Goal: Information Seeking & Learning: Compare options

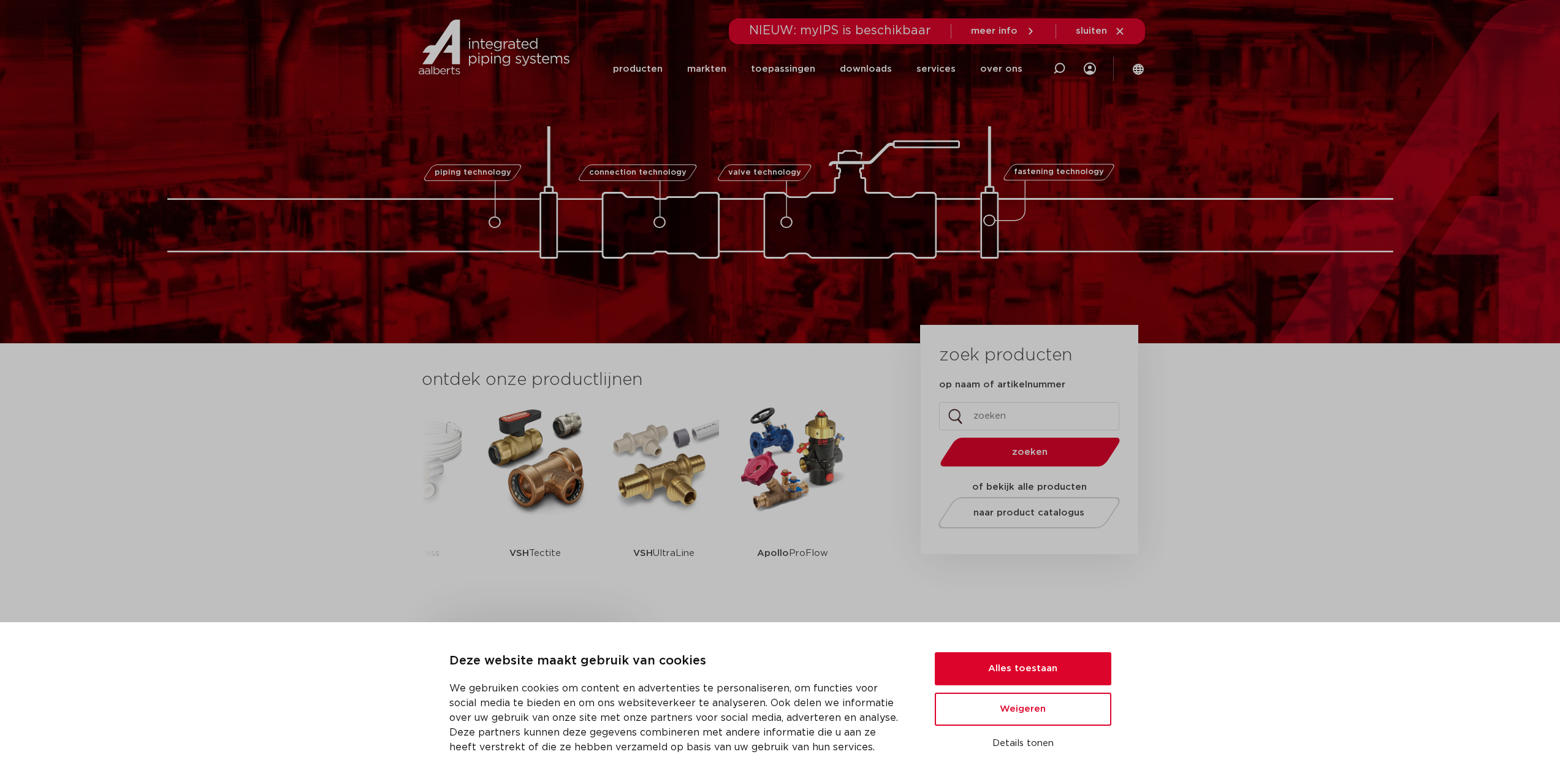
click at [1022, 411] on input "op naam of artikelnummer" at bounding box center [1029, 416] width 180 height 28
click at [1057, 663] on button "Alles toestaan" at bounding box center [1023, 668] width 177 height 33
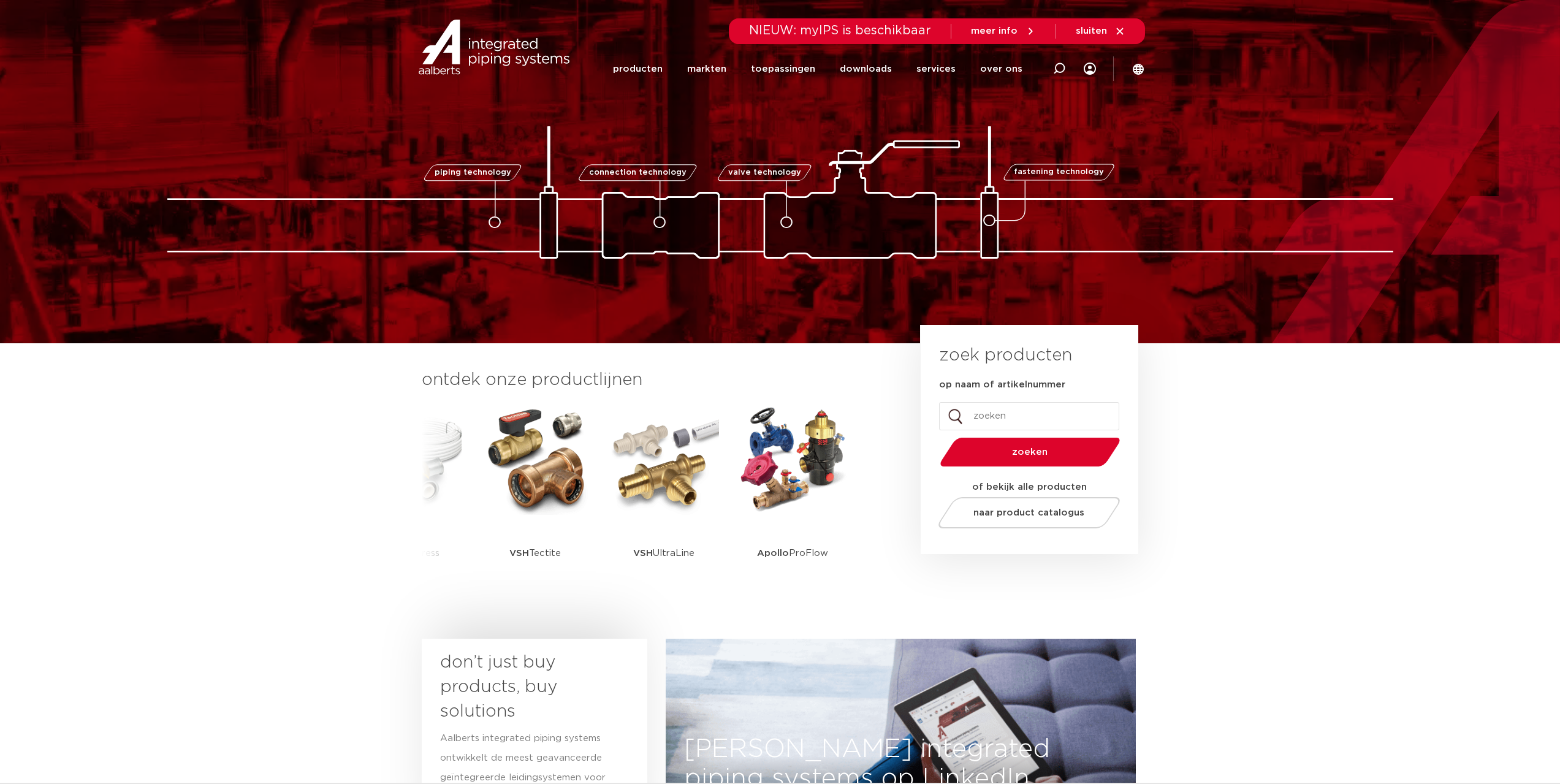
click at [1013, 417] on input "op naam of artikelnummer" at bounding box center [1029, 416] width 180 height 28
type input "SEPPELFRICKE"
click at [934, 437] on button "zoeken" at bounding box center [1029, 452] width 190 height 31
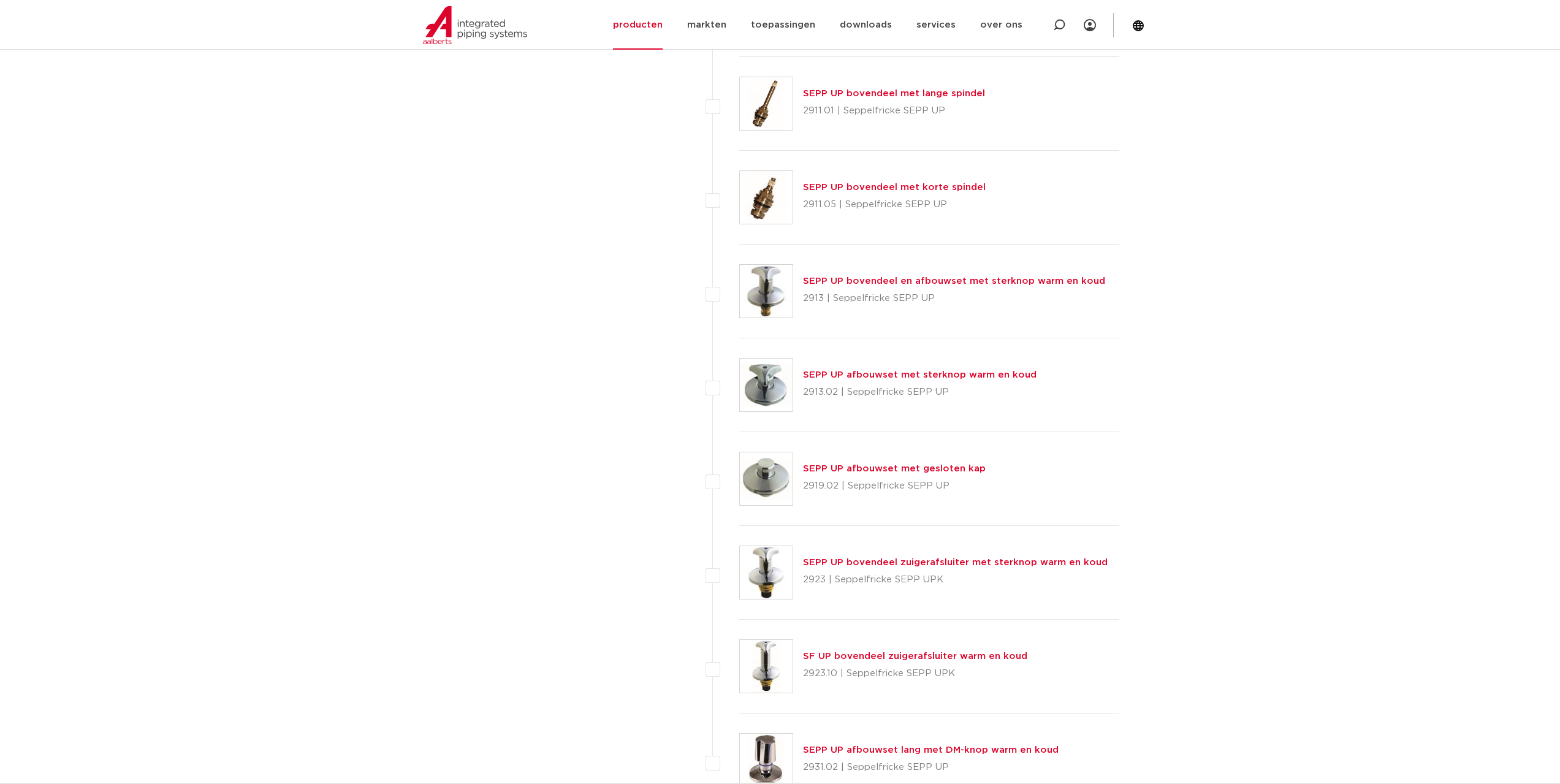
scroll to position [5514, 0]
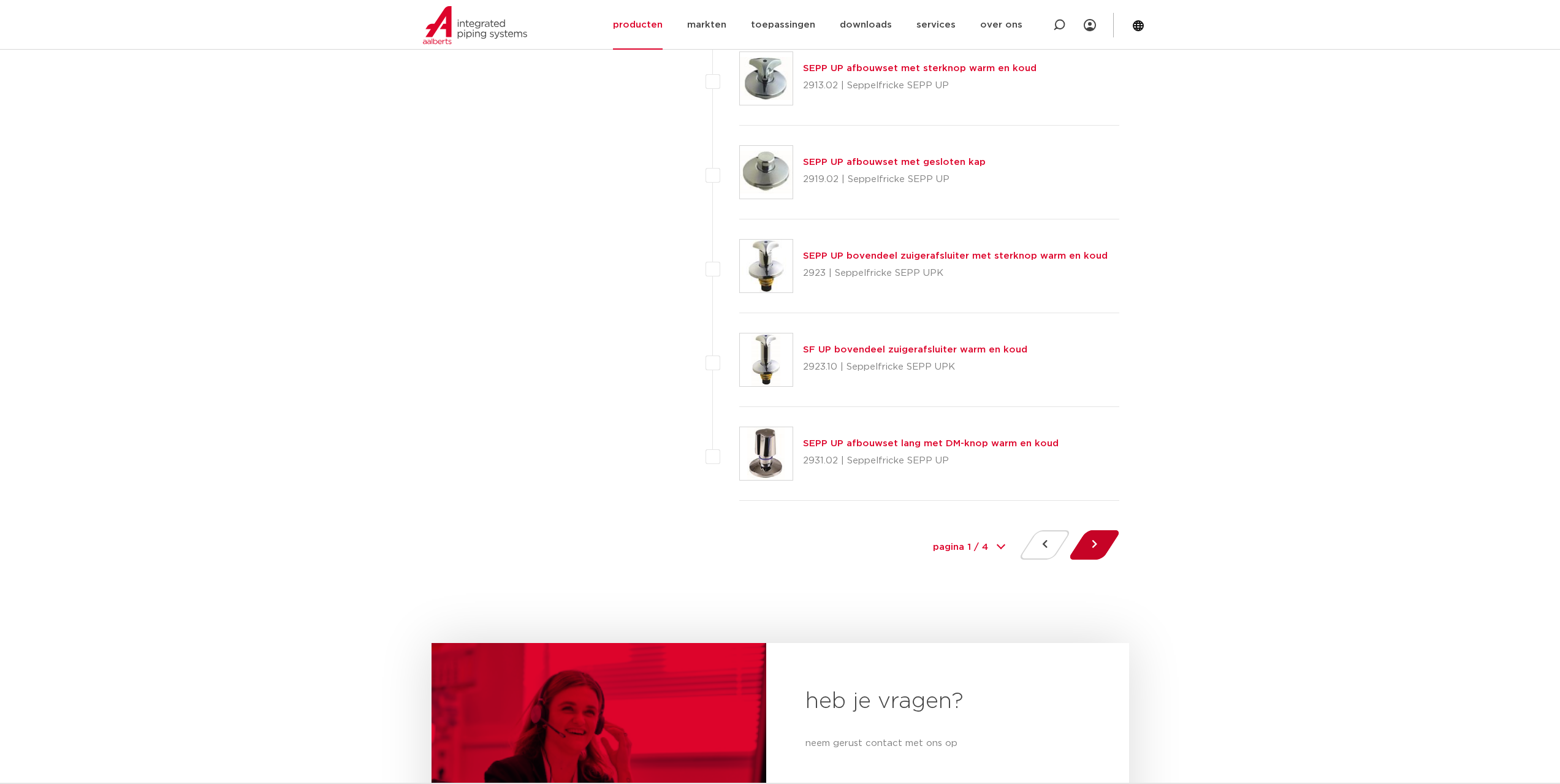
click at [1097, 552] on button at bounding box center [1094, 545] width 35 height 29
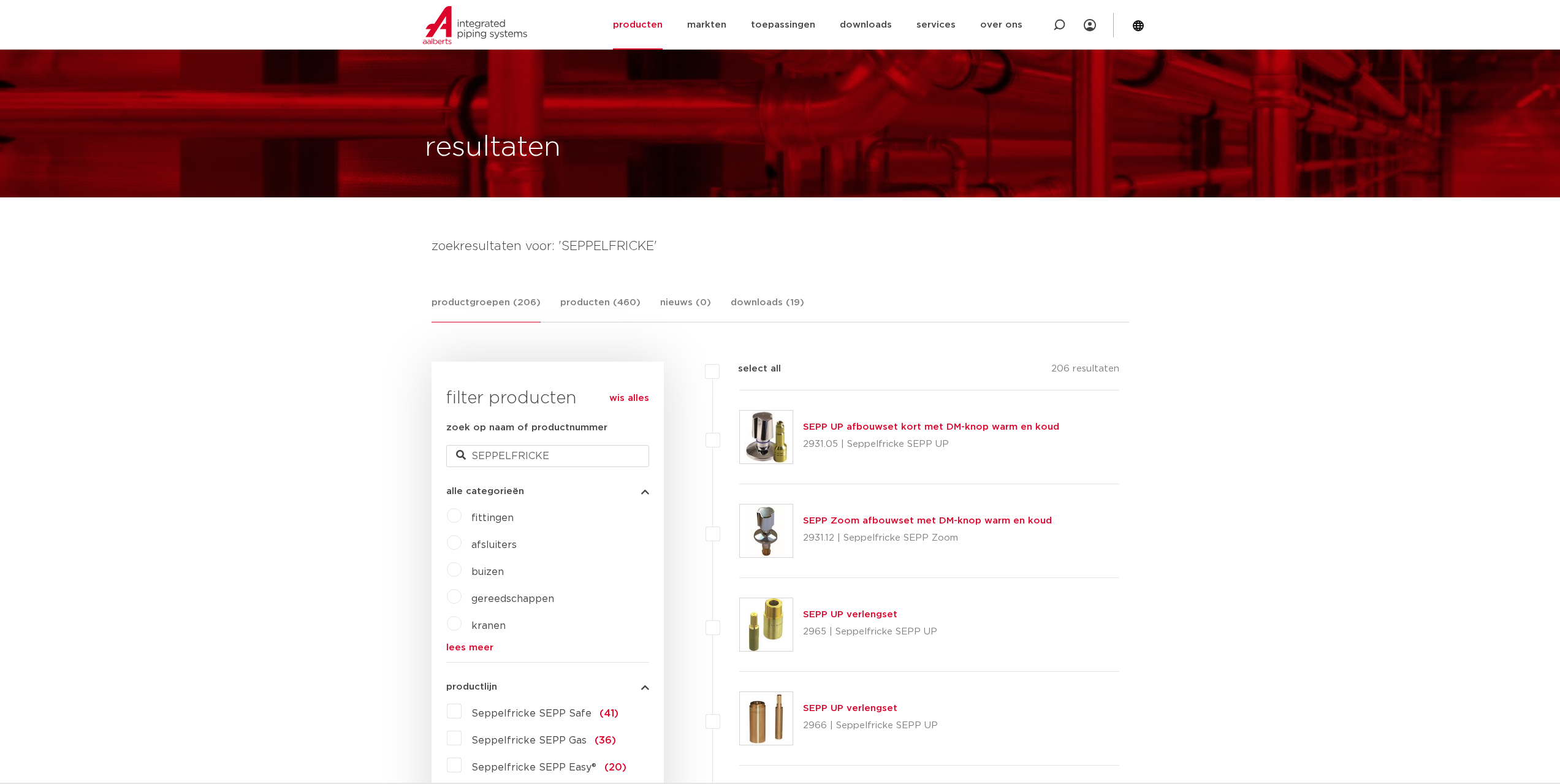
scroll to position [368, 0]
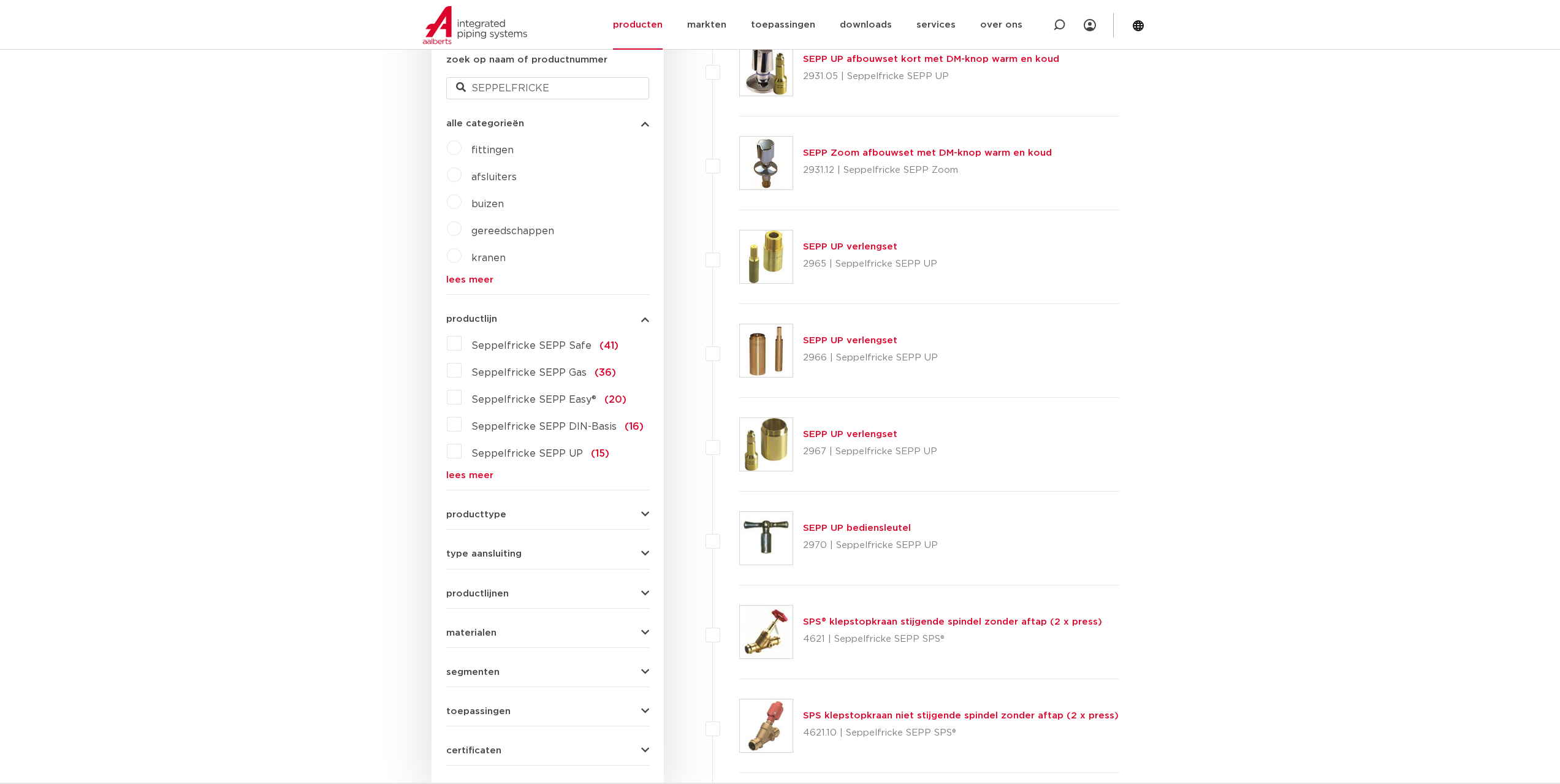
click at [862, 245] on link "SEPP UP verlengset" at bounding box center [850, 246] width 94 height 9
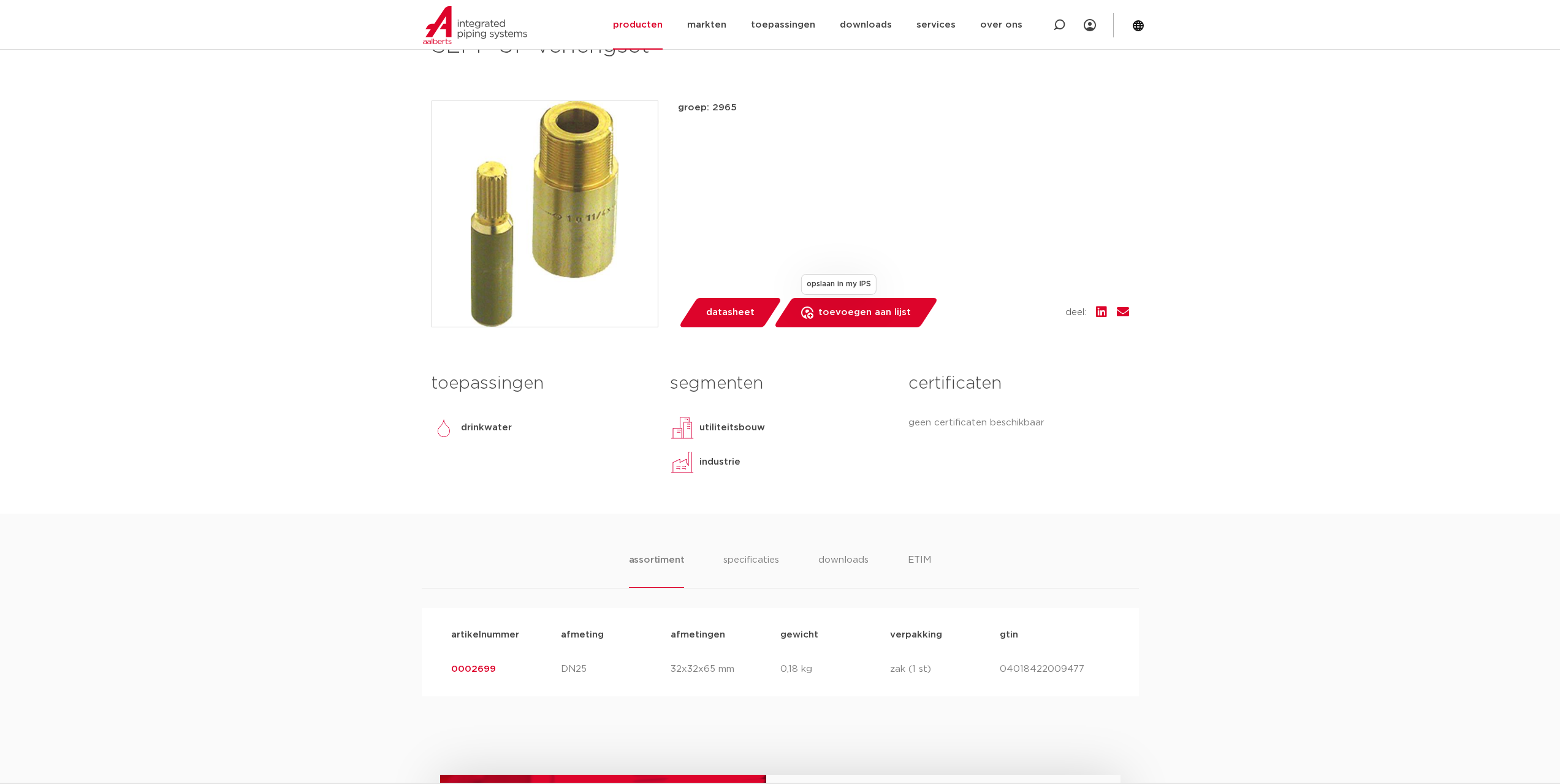
scroll to position [61, 0]
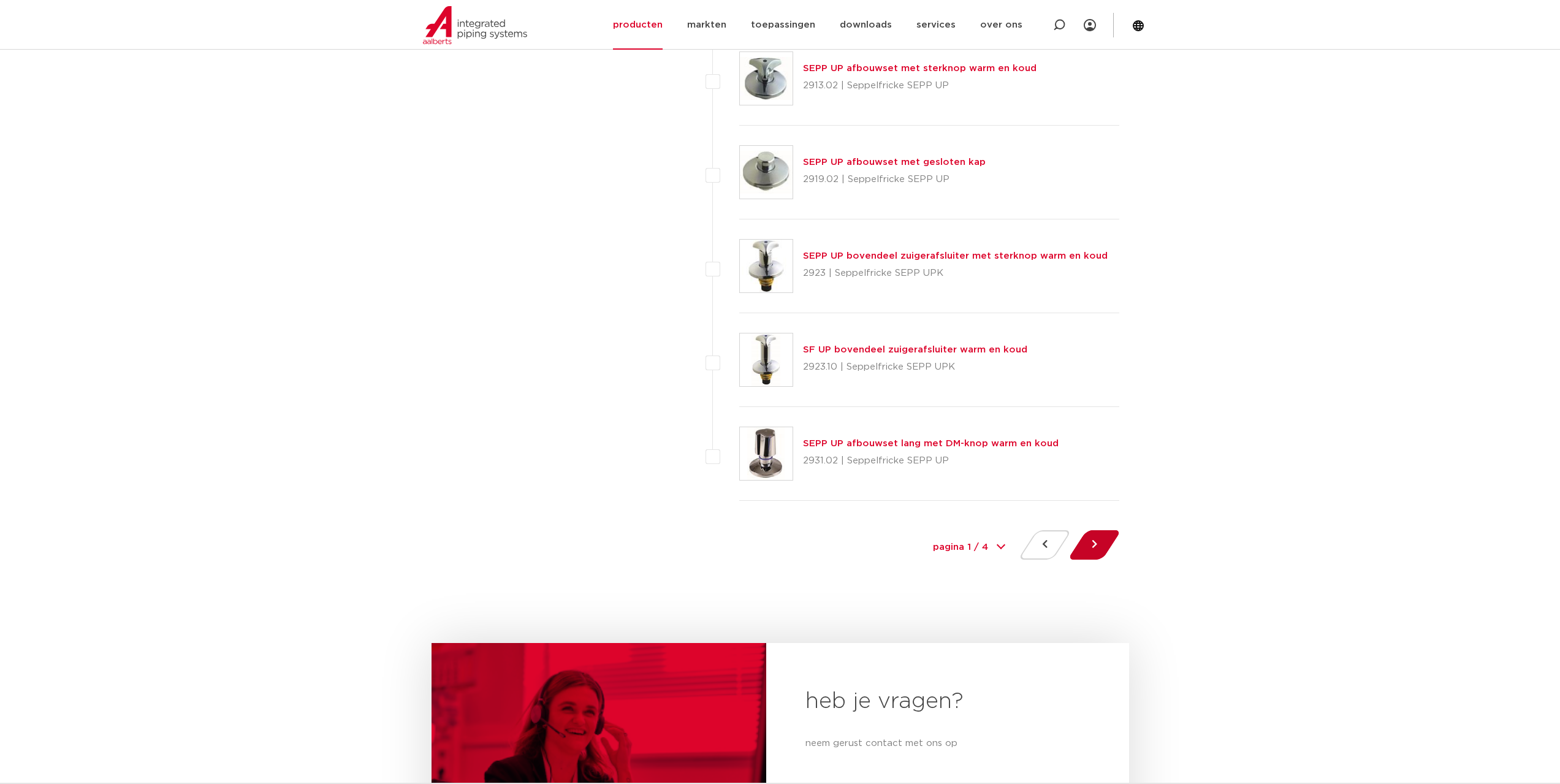
click at [1097, 552] on button at bounding box center [1094, 545] width 35 height 29
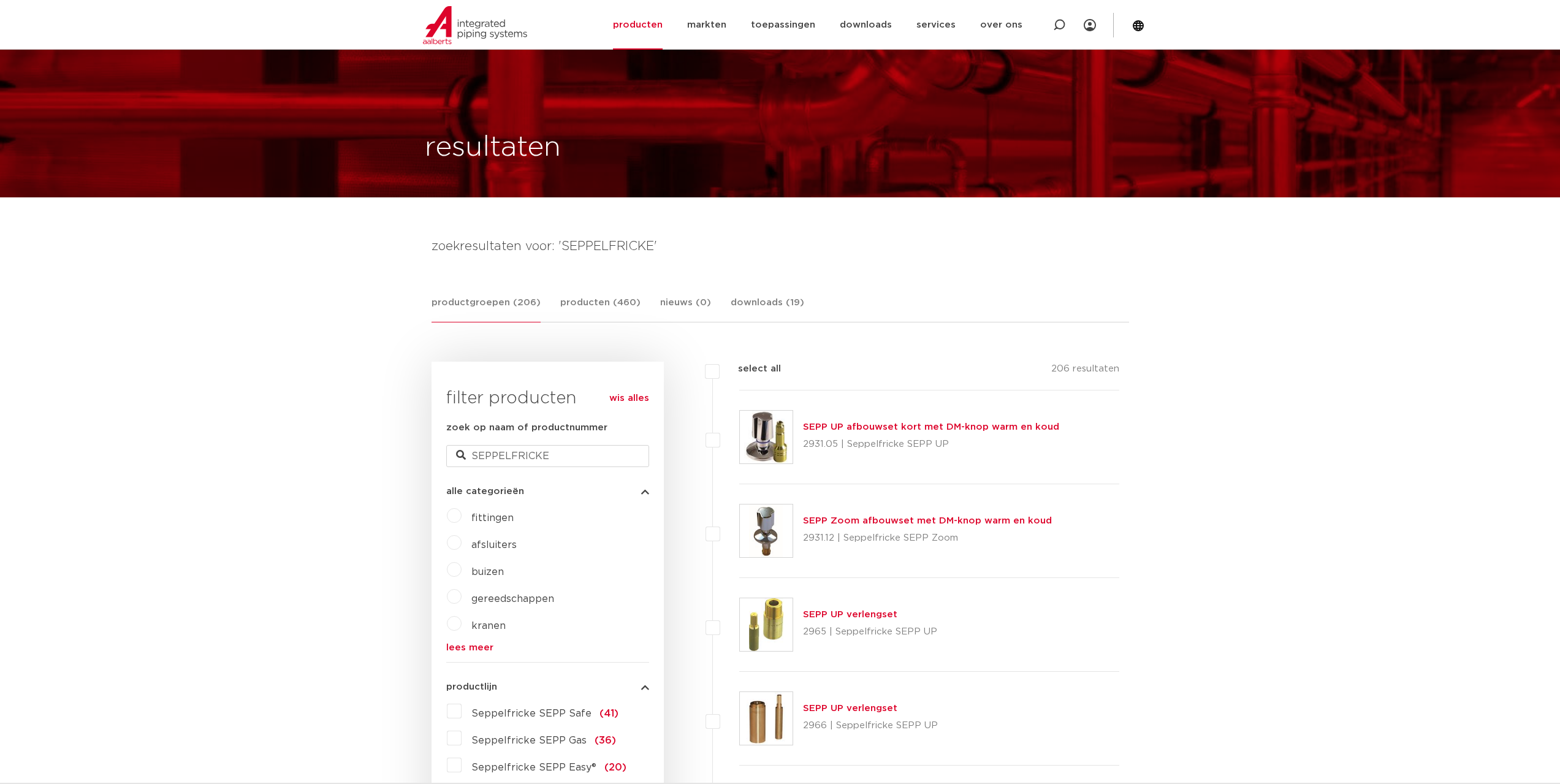
scroll to position [245, 0]
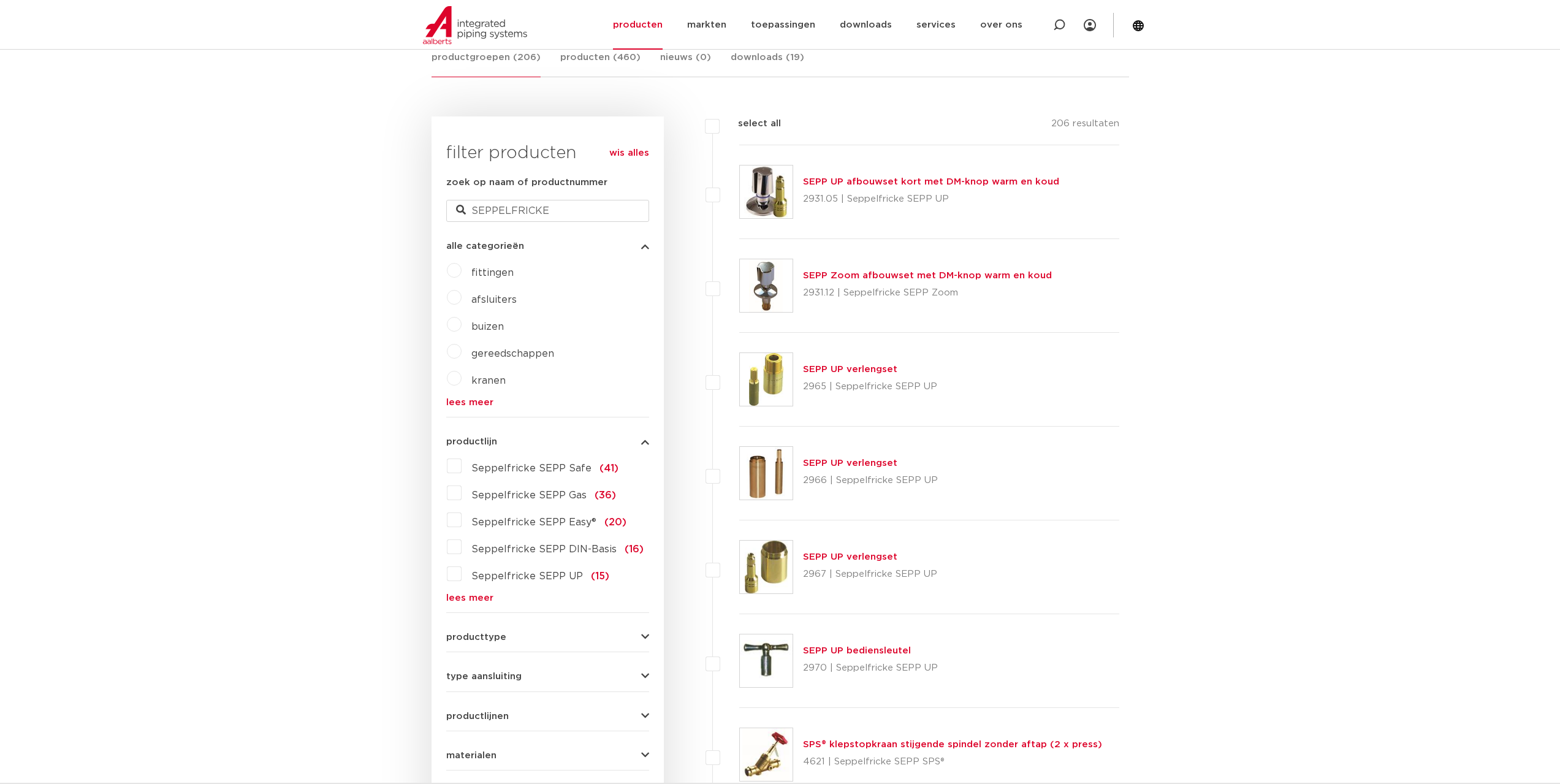
click at [851, 479] on p "2966 | Seppelfricke SEPP UP" at bounding box center [870, 480] width 135 height 20
click at [853, 466] on link "SEPP UP verlengset" at bounding box center [850, 462] width 94 height 9
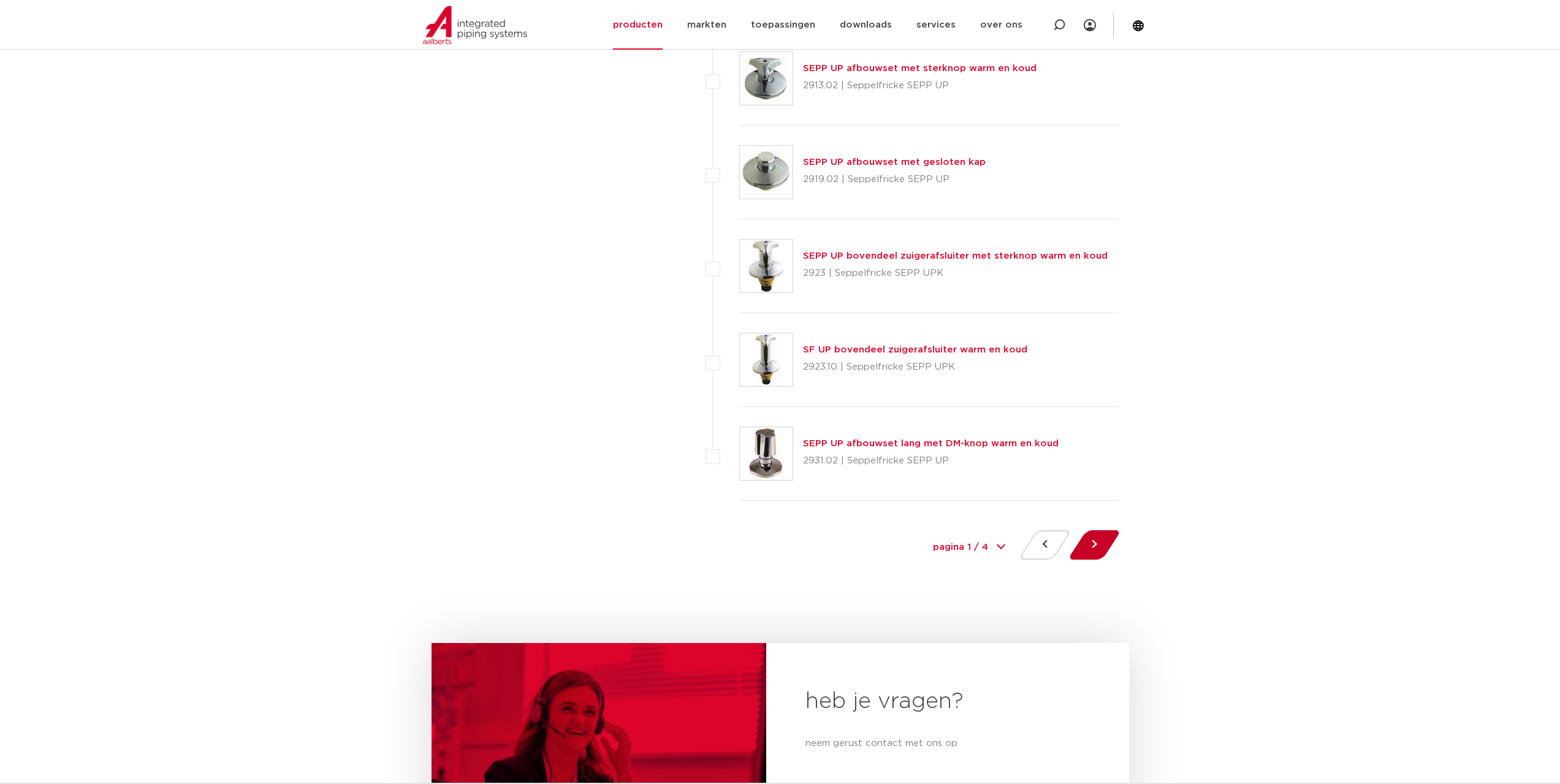
click at [1090, 547] on button at bounding box center [1094, 545] width 35 height 29
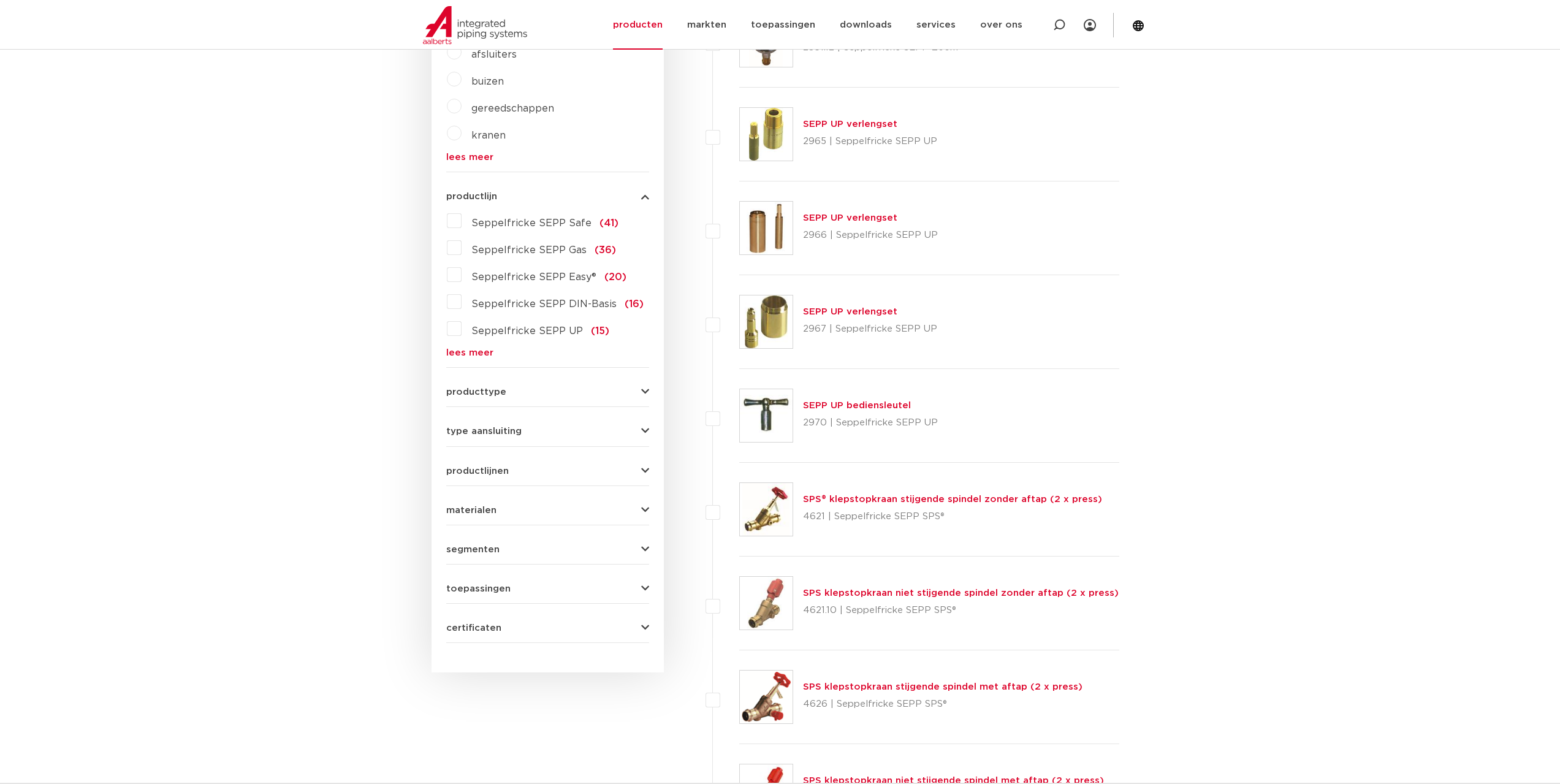
scroll to position [245, 0]
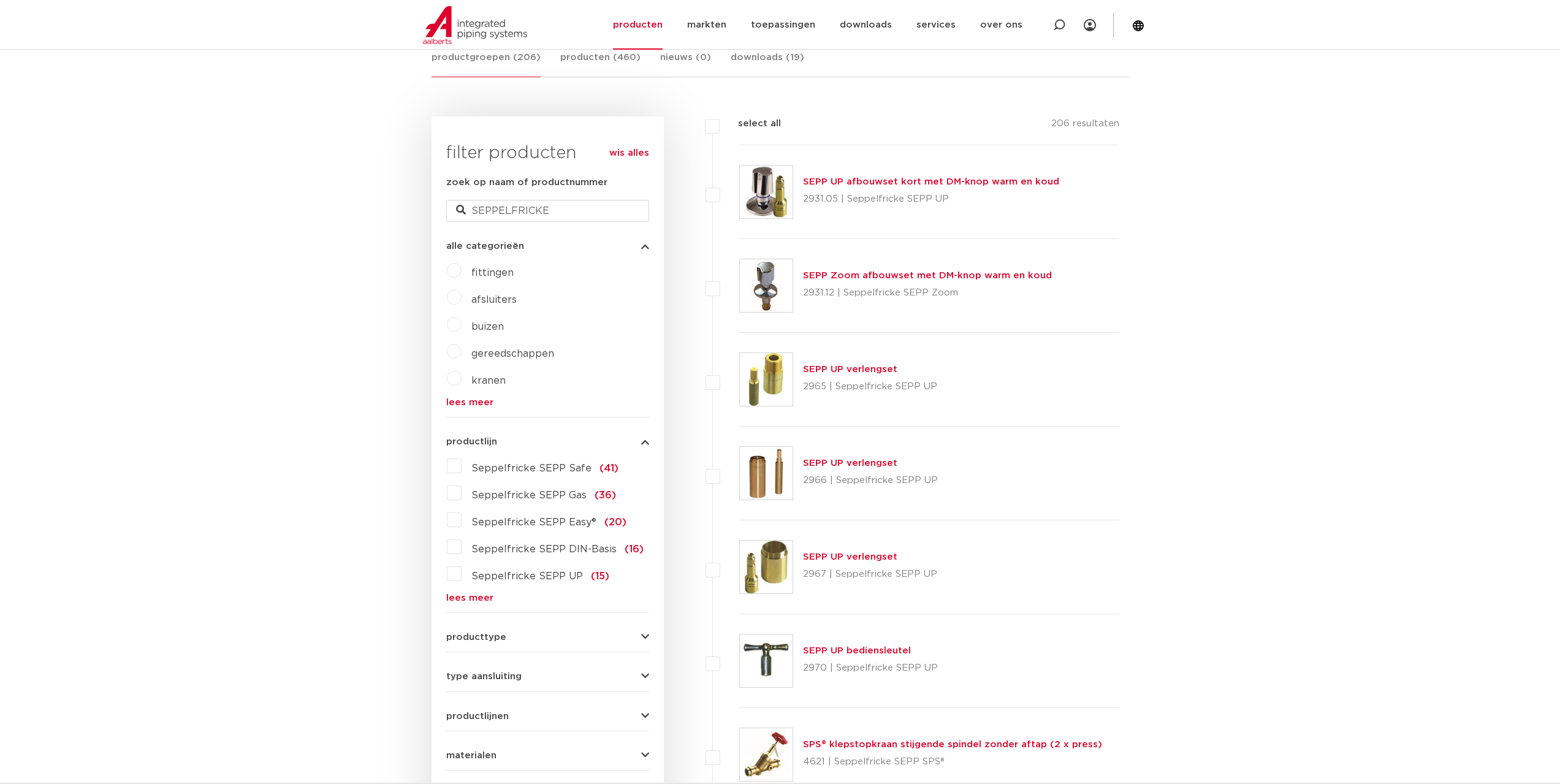
click at [849, 463] on link "SEPP UP verlengset" at bounding box center [850, 462] width 94 height 9
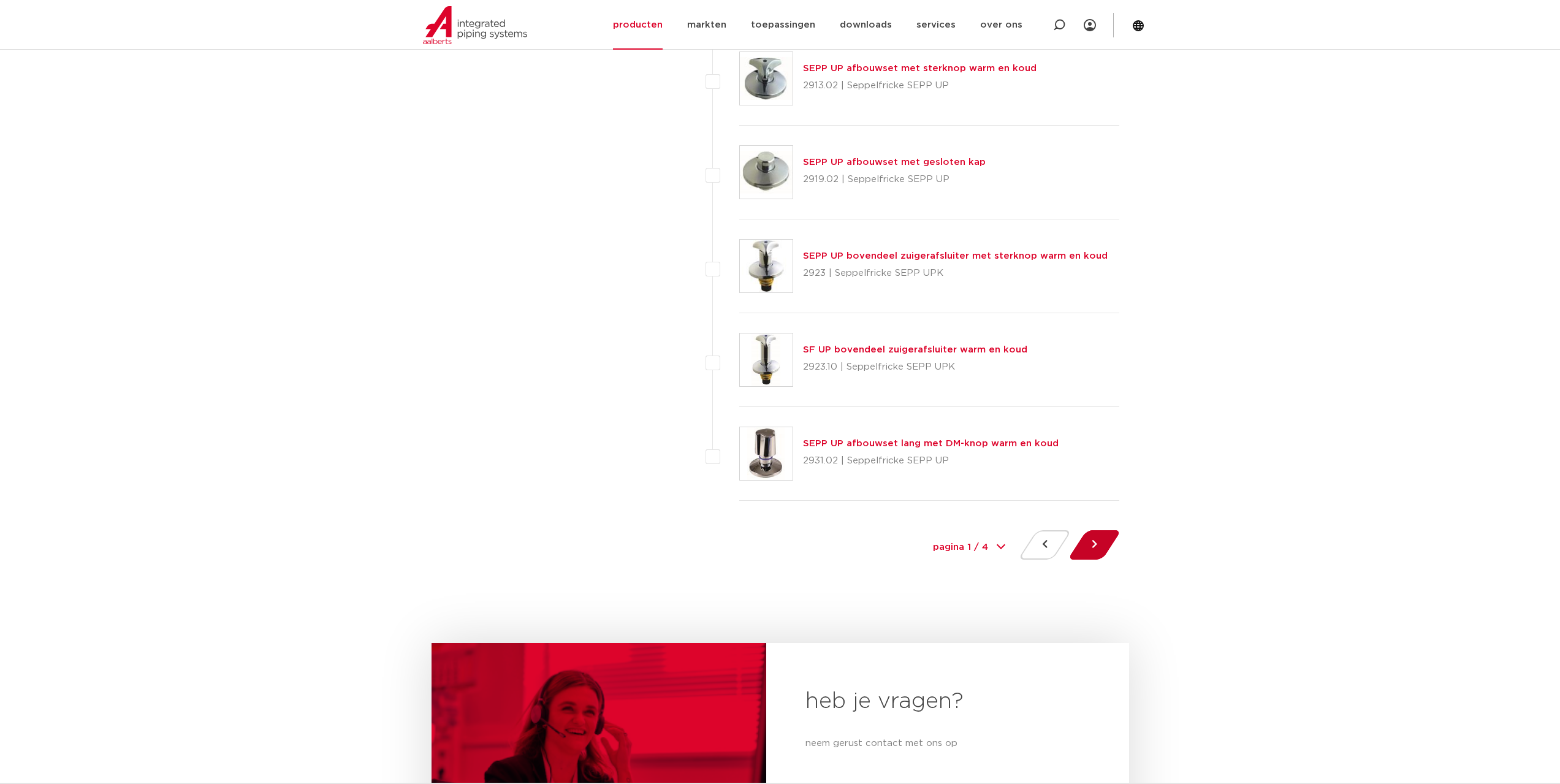
click at [1095, 544] on button at bounding box center [1094, 545] width 35 height 29
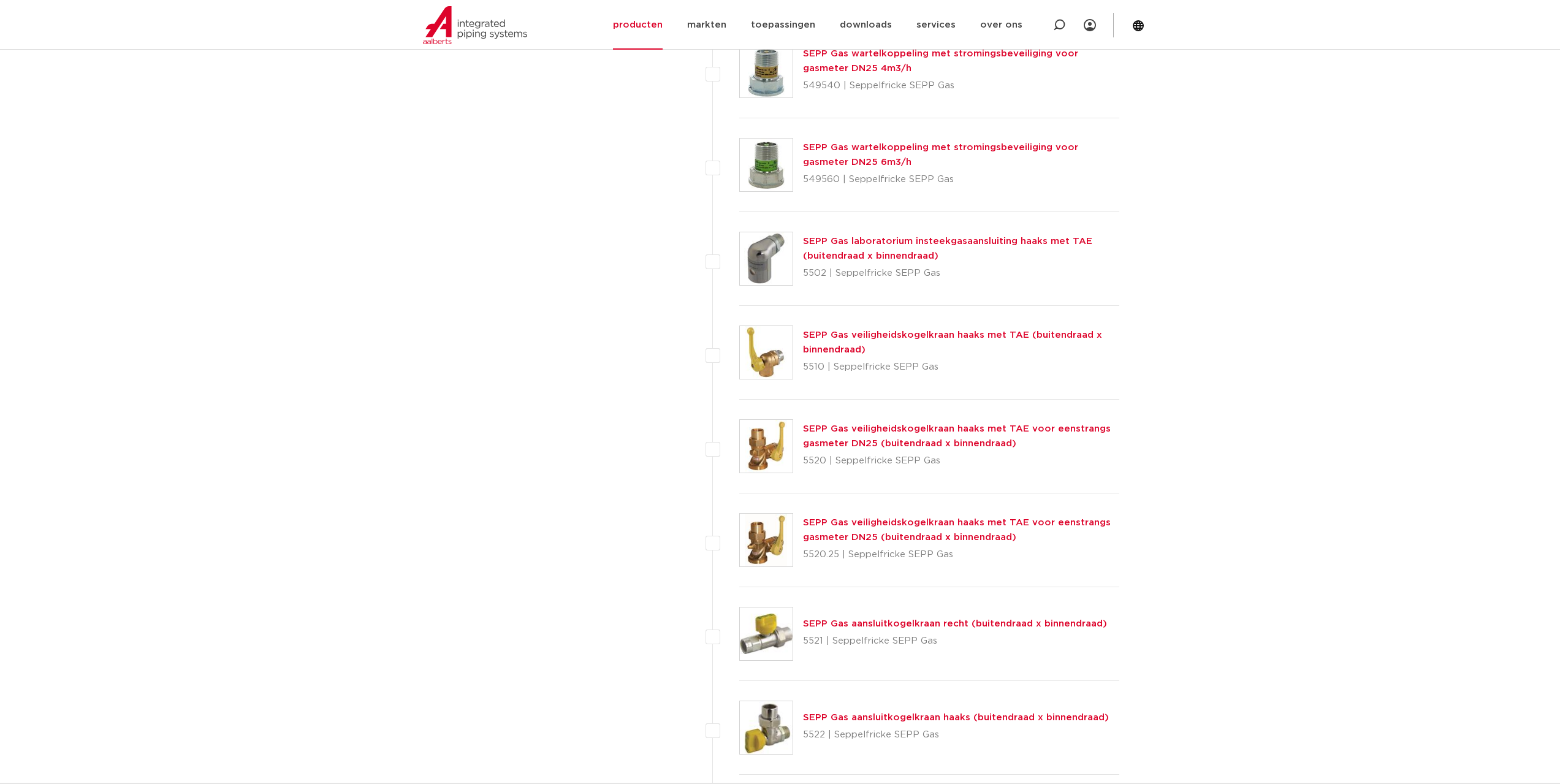
scroll to position [5514, 0]
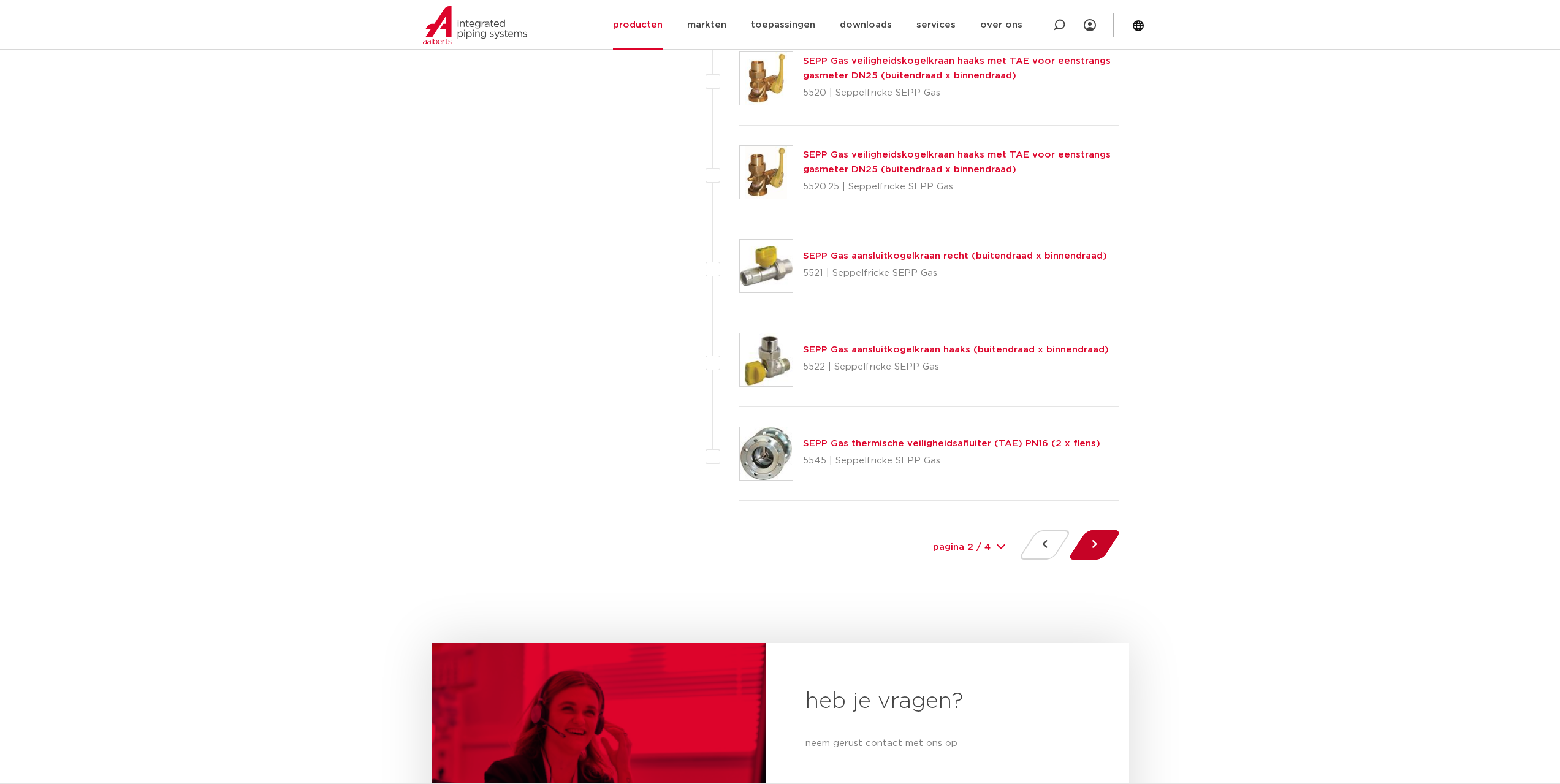
click at [1097, 552] on button at bounding box center [1094, 545] width 35 height 29
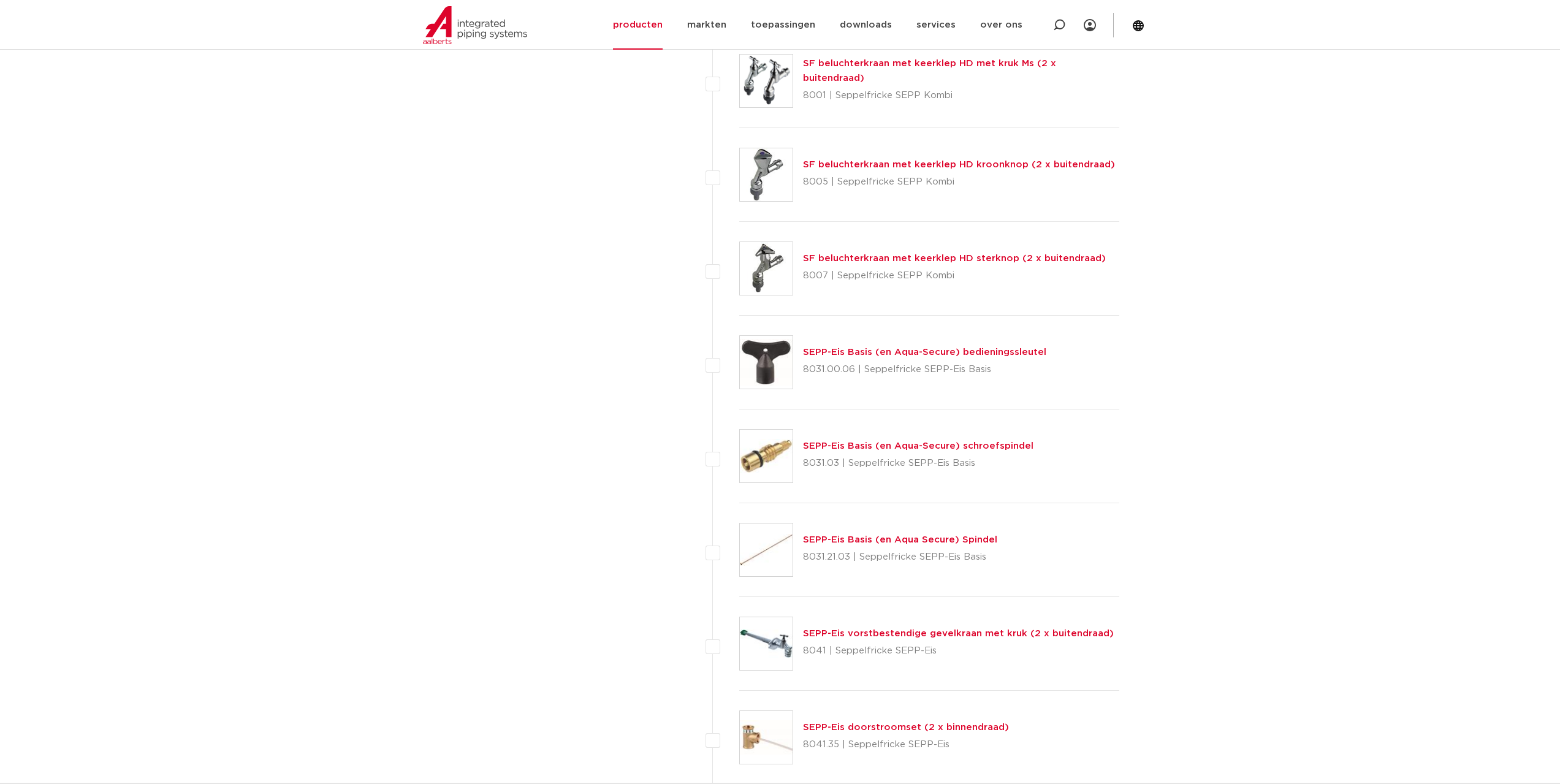
scroll to position [2696, 0]
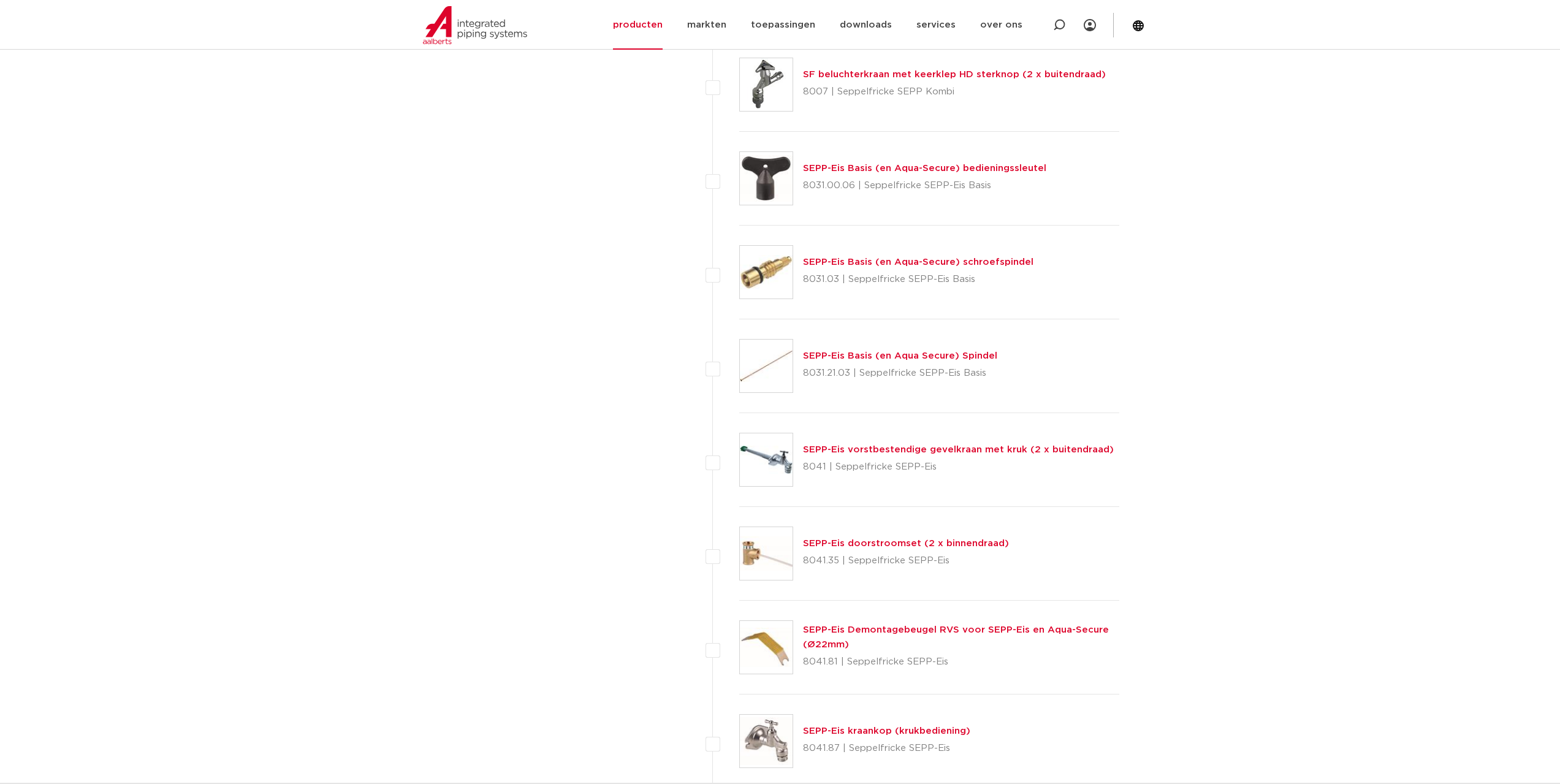
click at [853, 454] on link "SEPP-Eis vorstbestendige gevelkraan met kruk (2 x buitendraad)" at bounding box center [958, 449] width 311 height 9
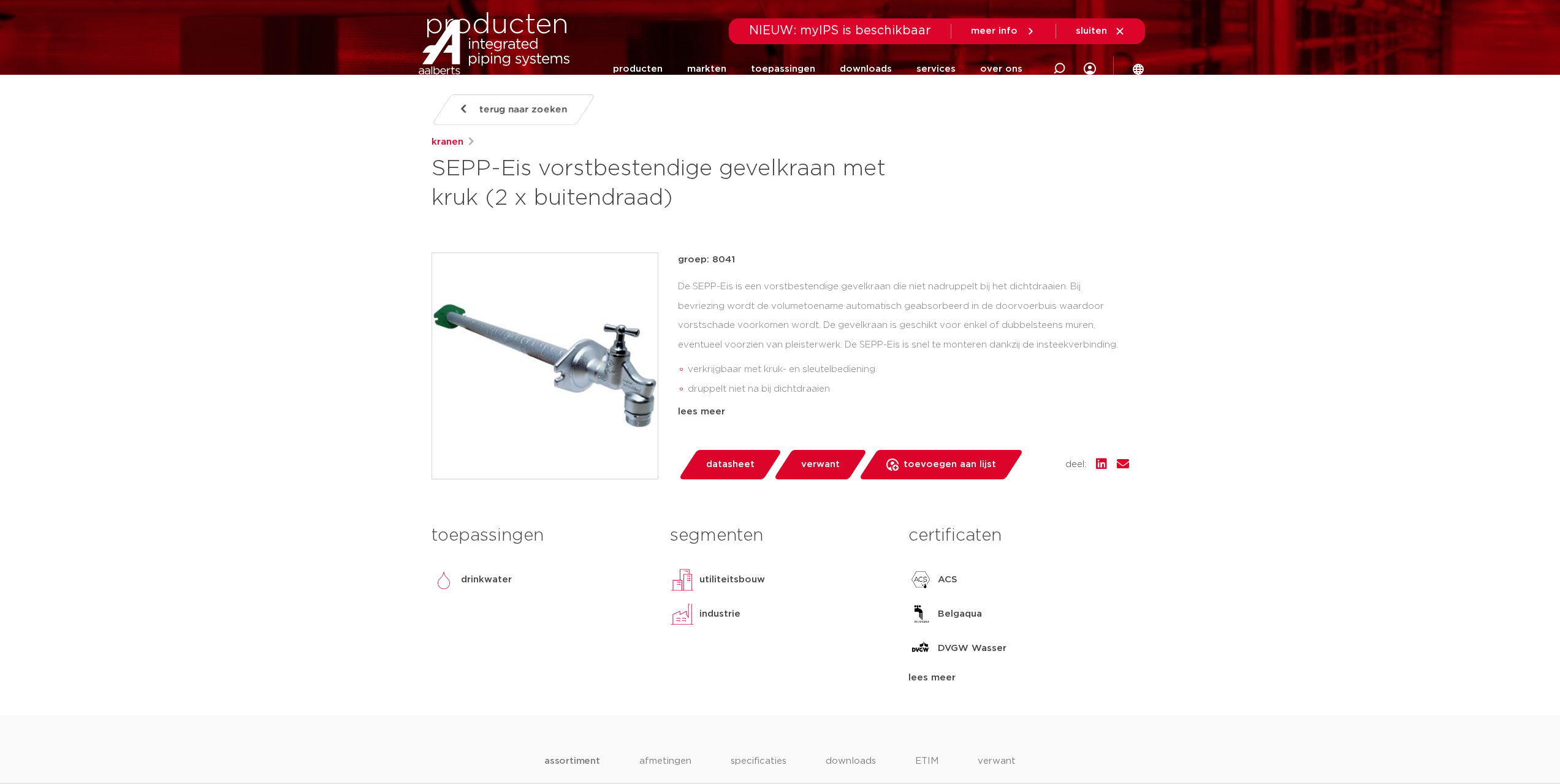
scroll to position [184, 0]
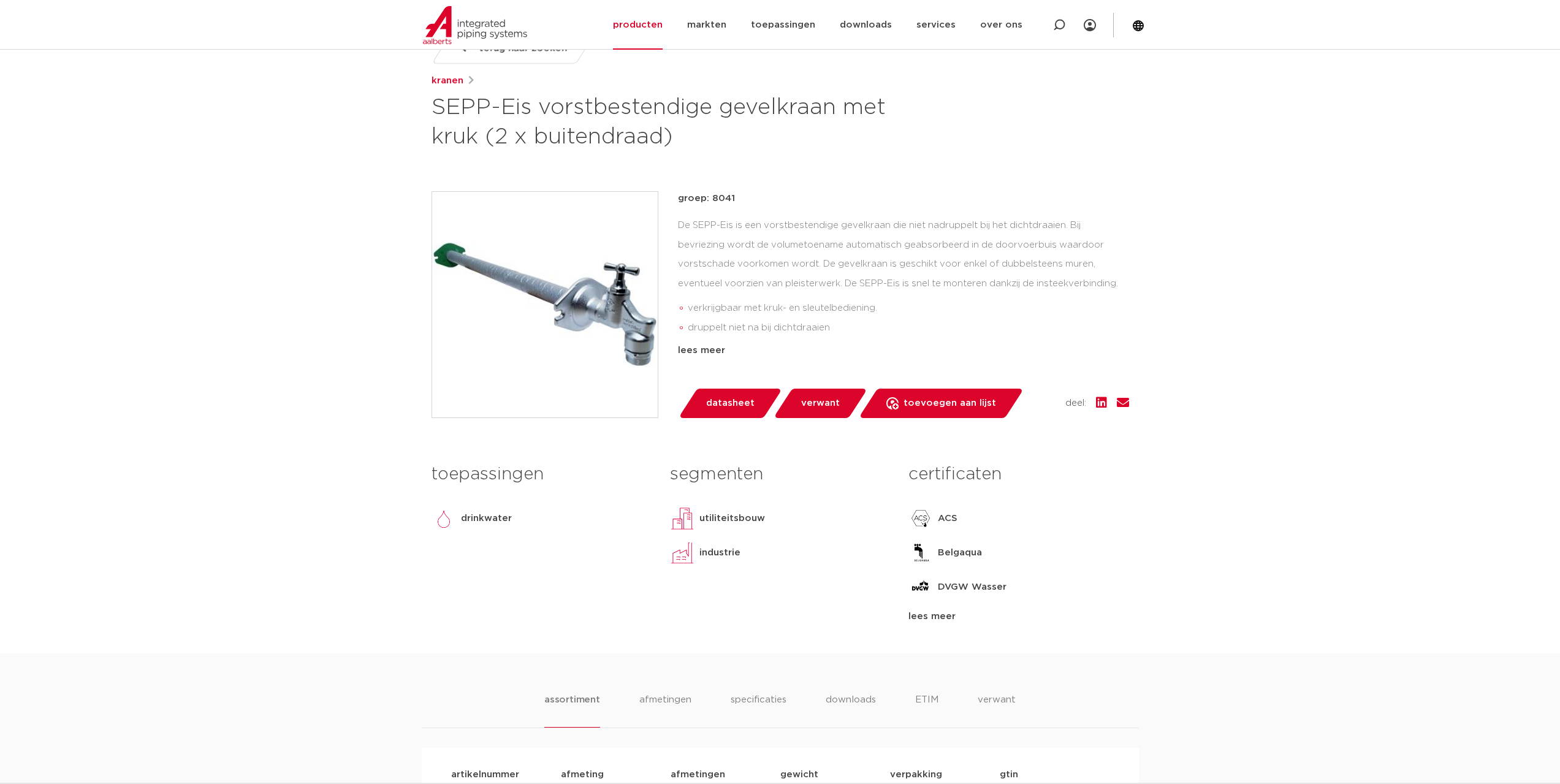
click at [819, 404] on span "verwant" at bounding box center [820, 403] width 39 height 20
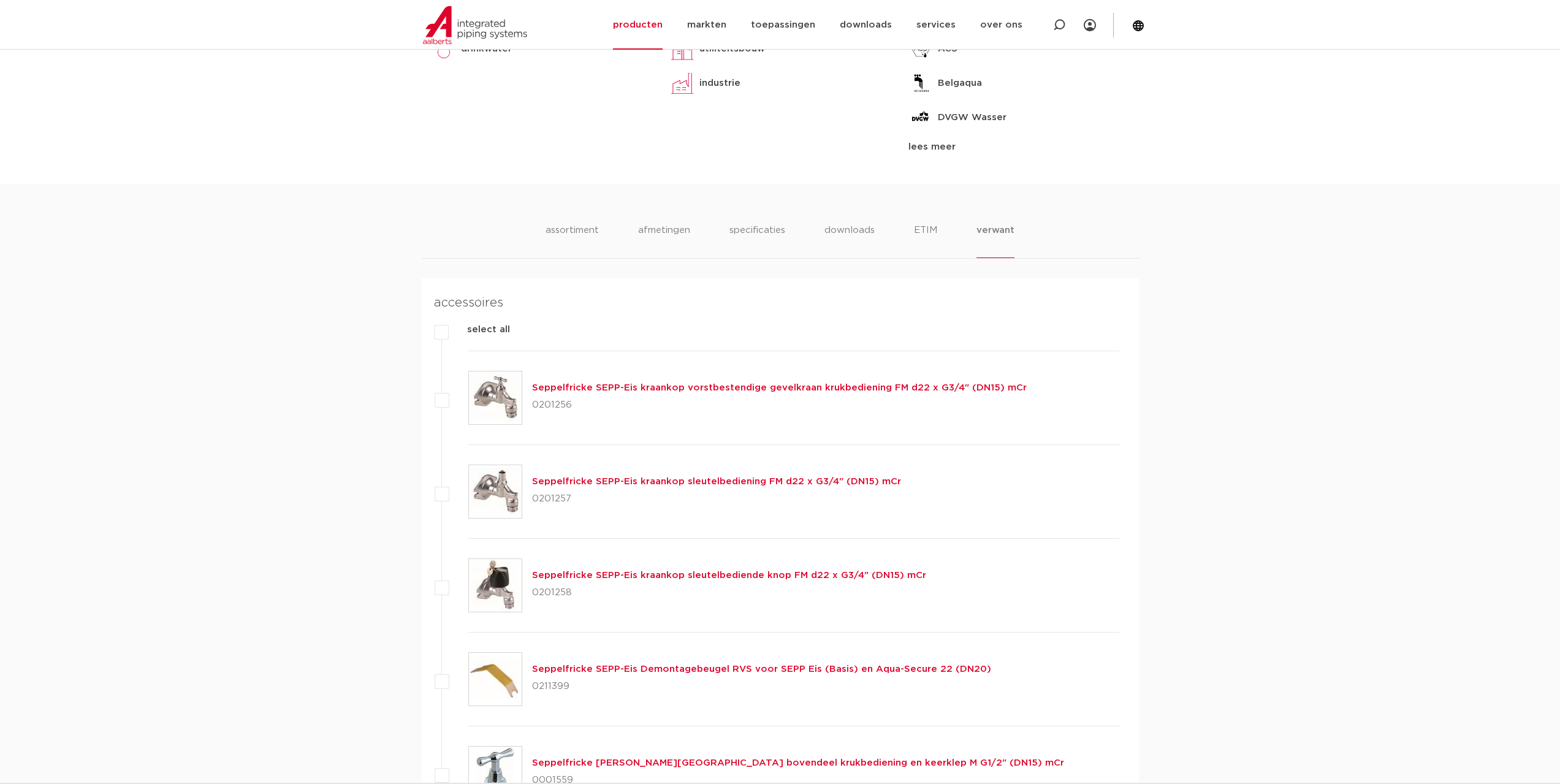
scroll to position [286, 0]
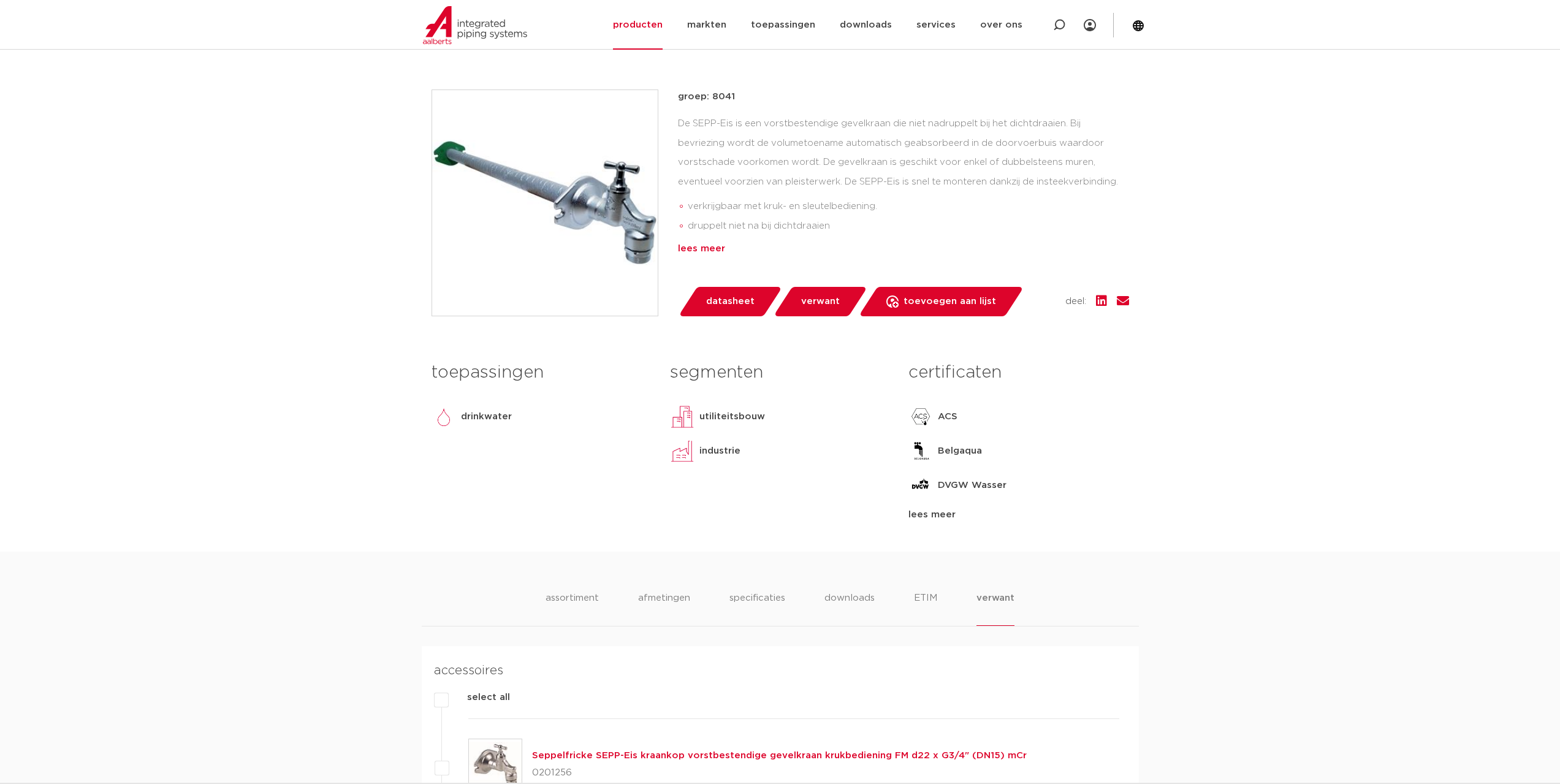
click at [698, 248] on div "lees meer" at bounding box center [904, 248] width 451 height 15
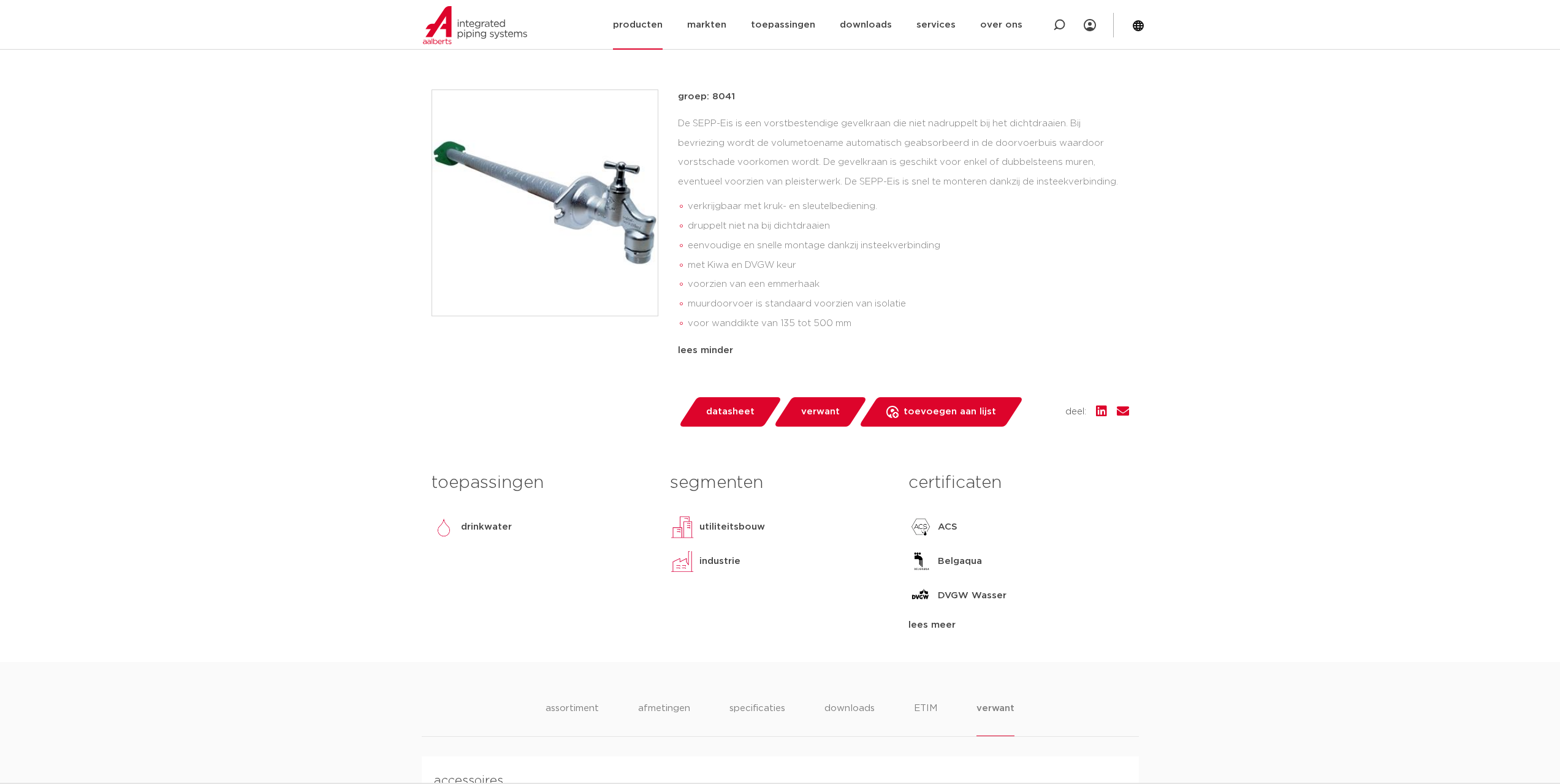
scroll to position [184, 0]
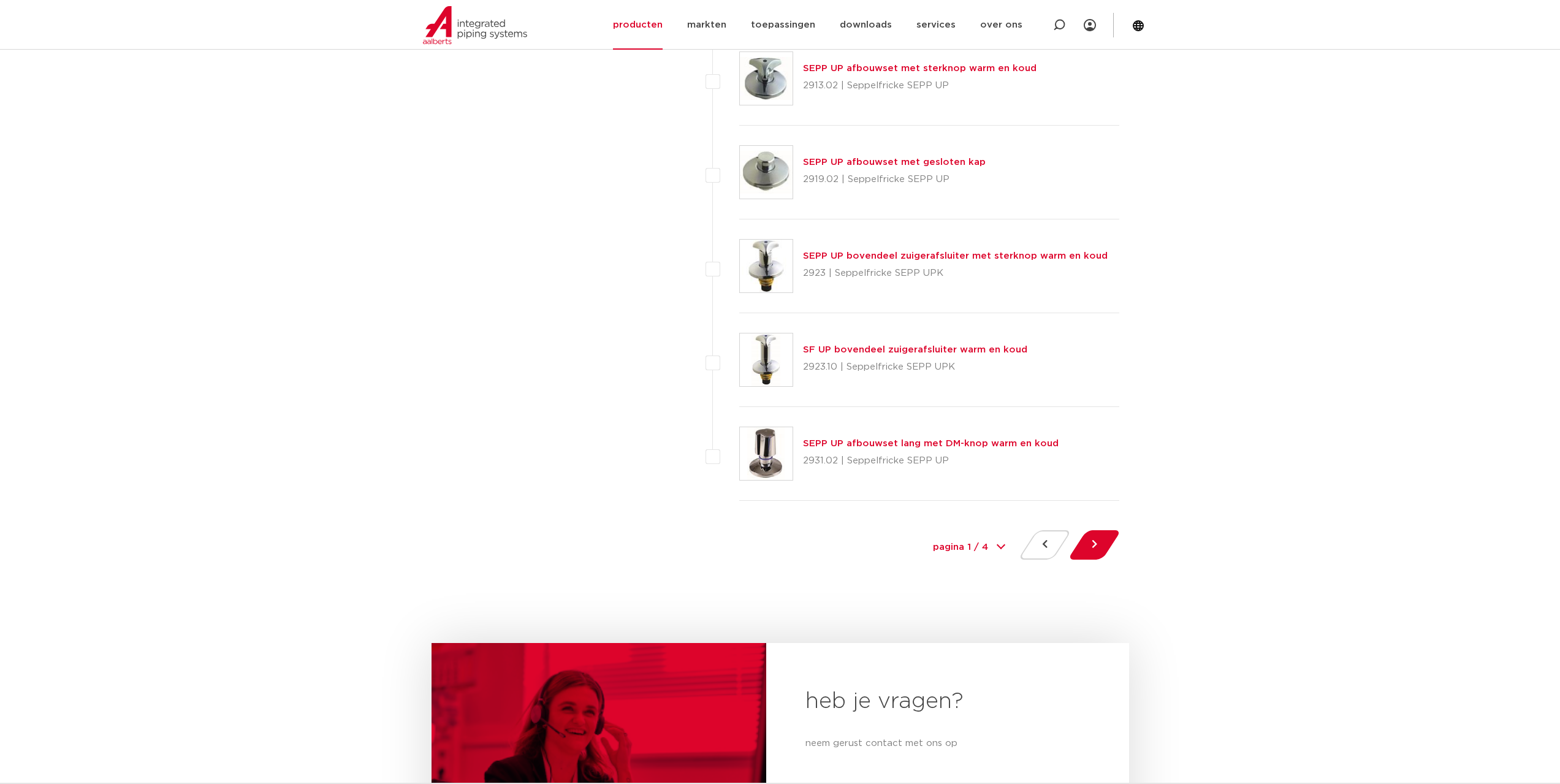
scroll to position [5514, 0]
drag, startPoint x: 1118, startPoint y: 541, endPoint x: 1102, endPoint y: 540, distance: 16.0
click at [1113, 541] on div at bounding box center [1094, 547] width 50 height 34
click at [1101, 540] on button at bounding box center [1094, 545] width 35 height 29
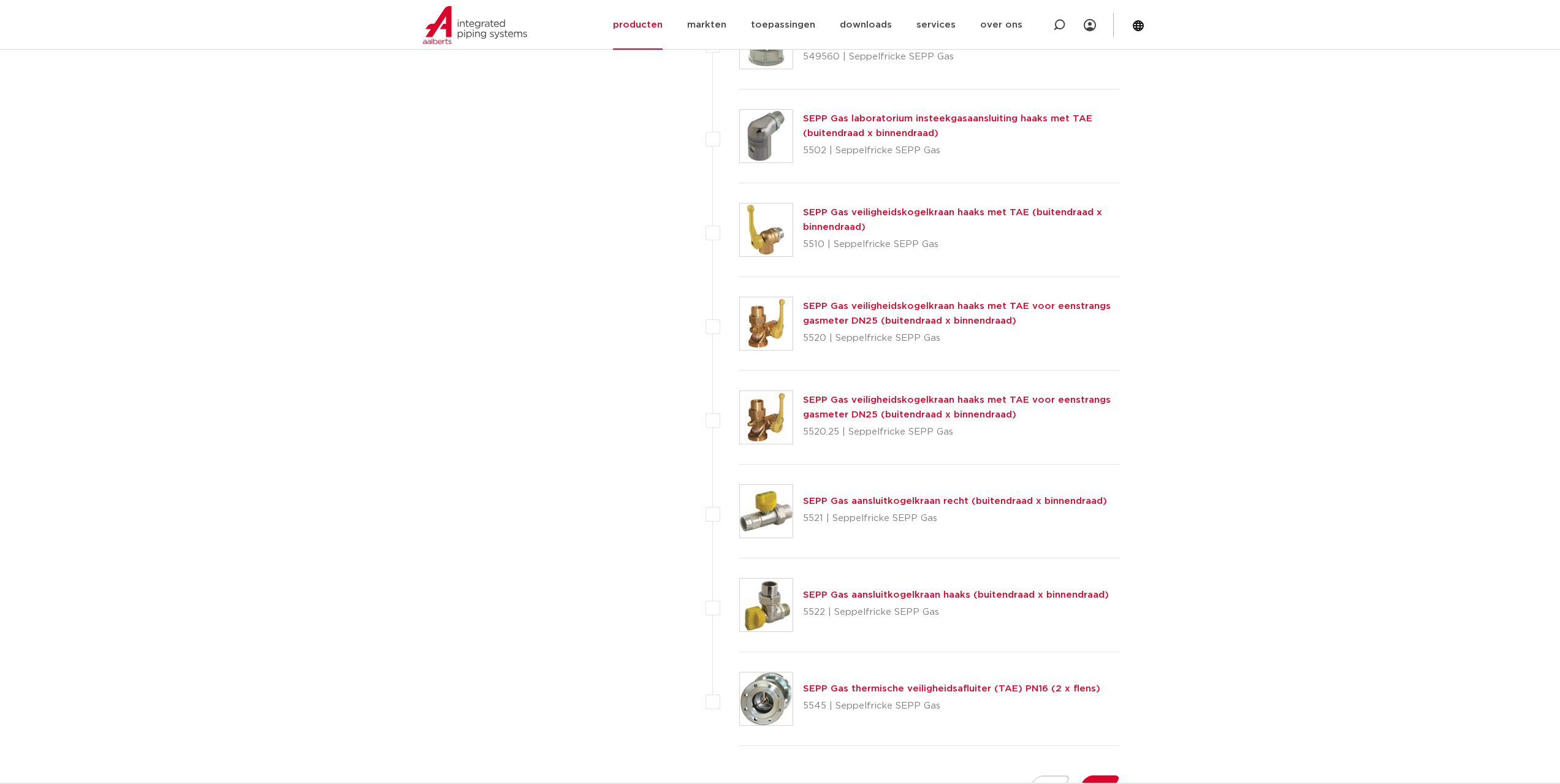
scroll to position [5697, 0]
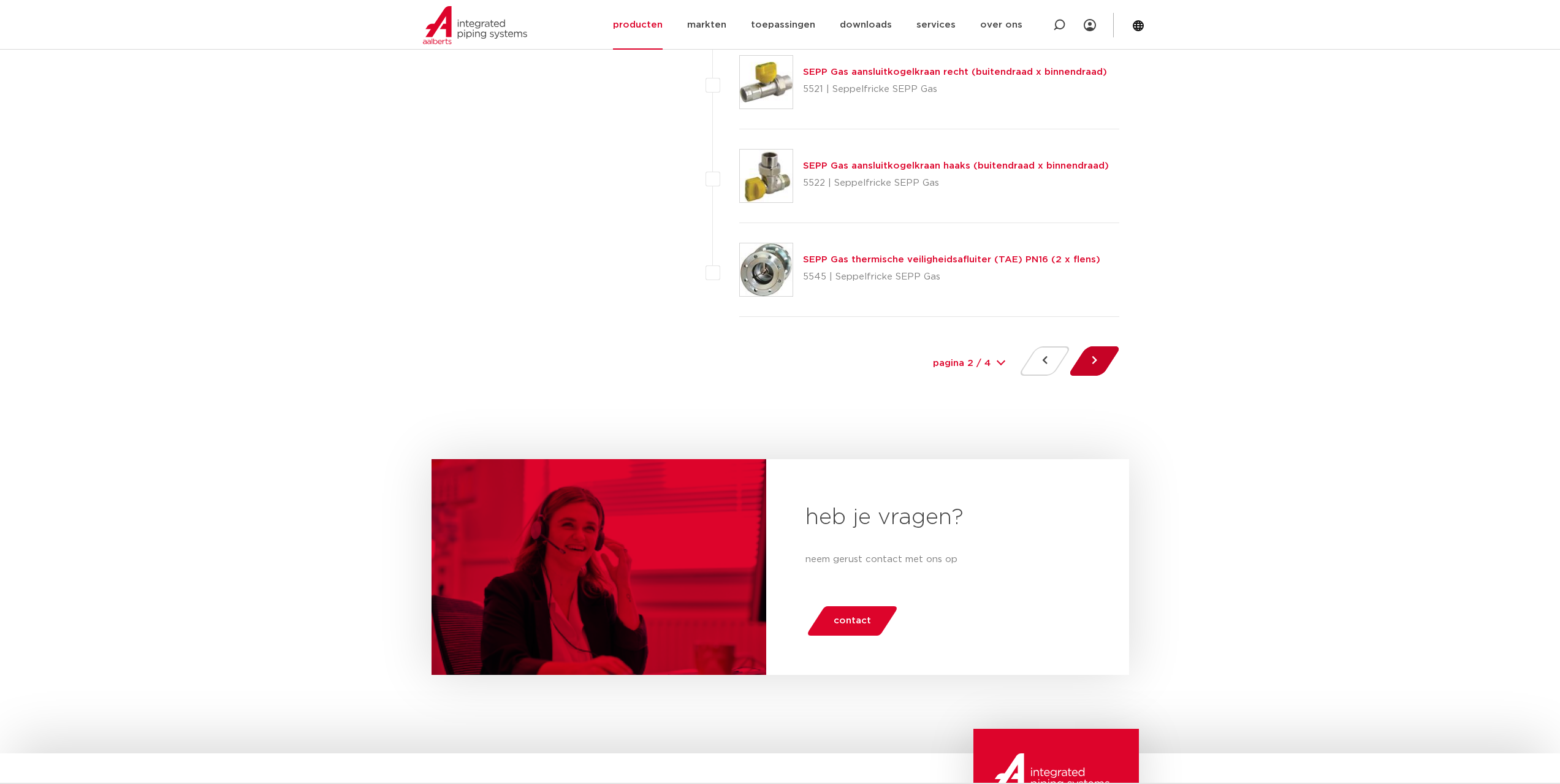
click at [1097, 366] on button at bounding box center [1094, 361] width 35 height 29
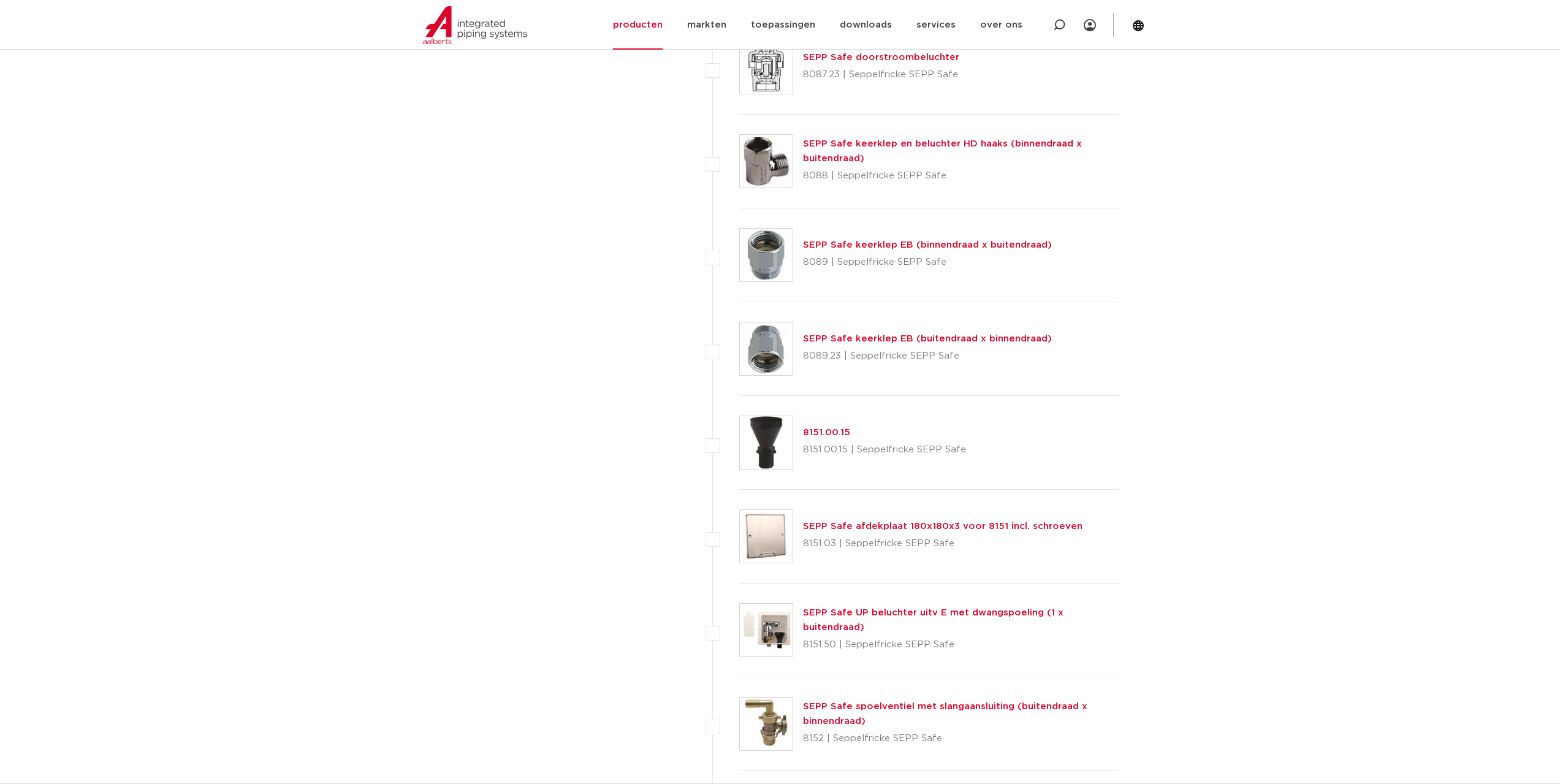
scroll to position [5330, 0]
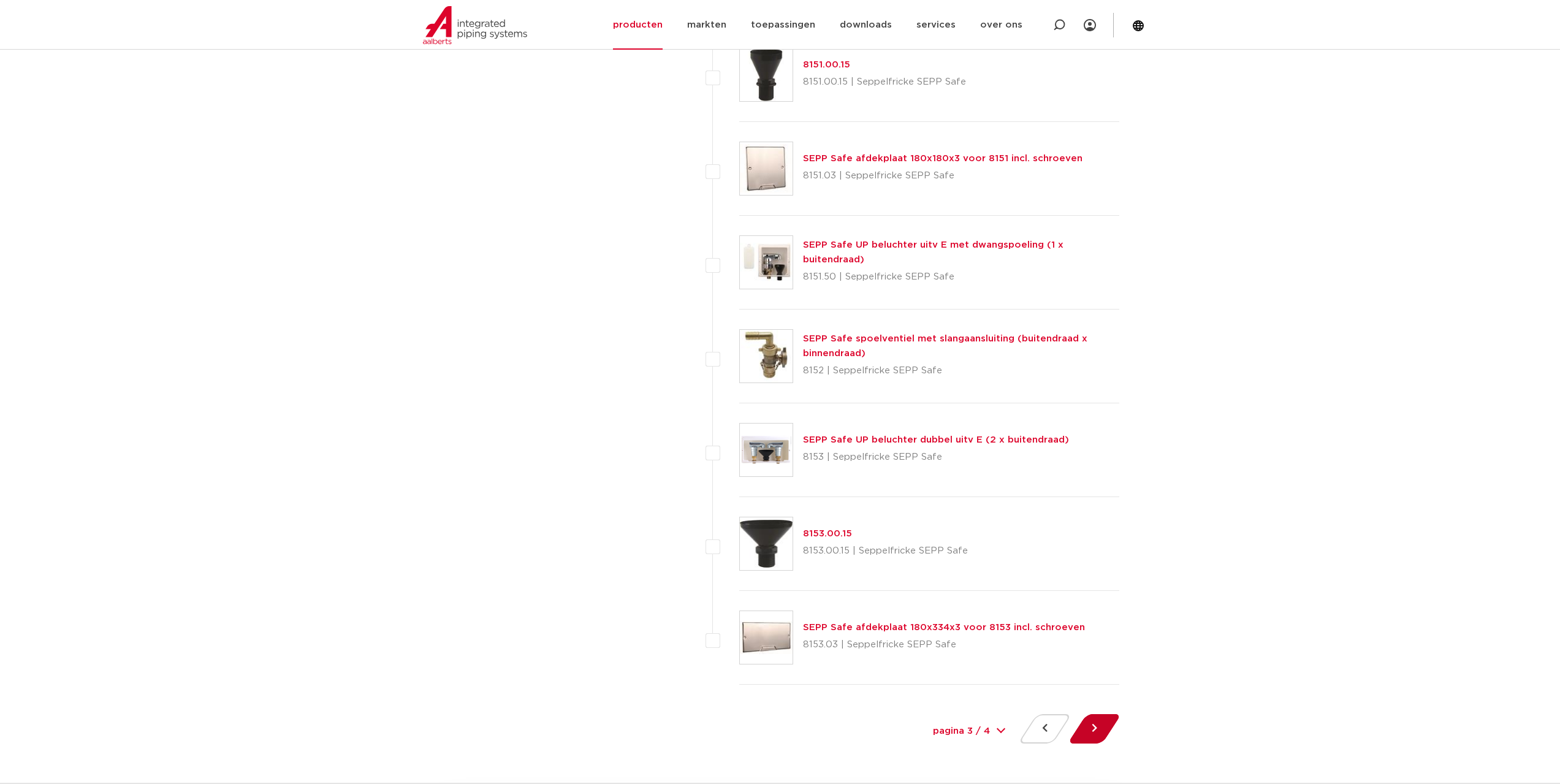
click at [1097, 727] on button at bounding box center [1094, 728] width 35 height 29
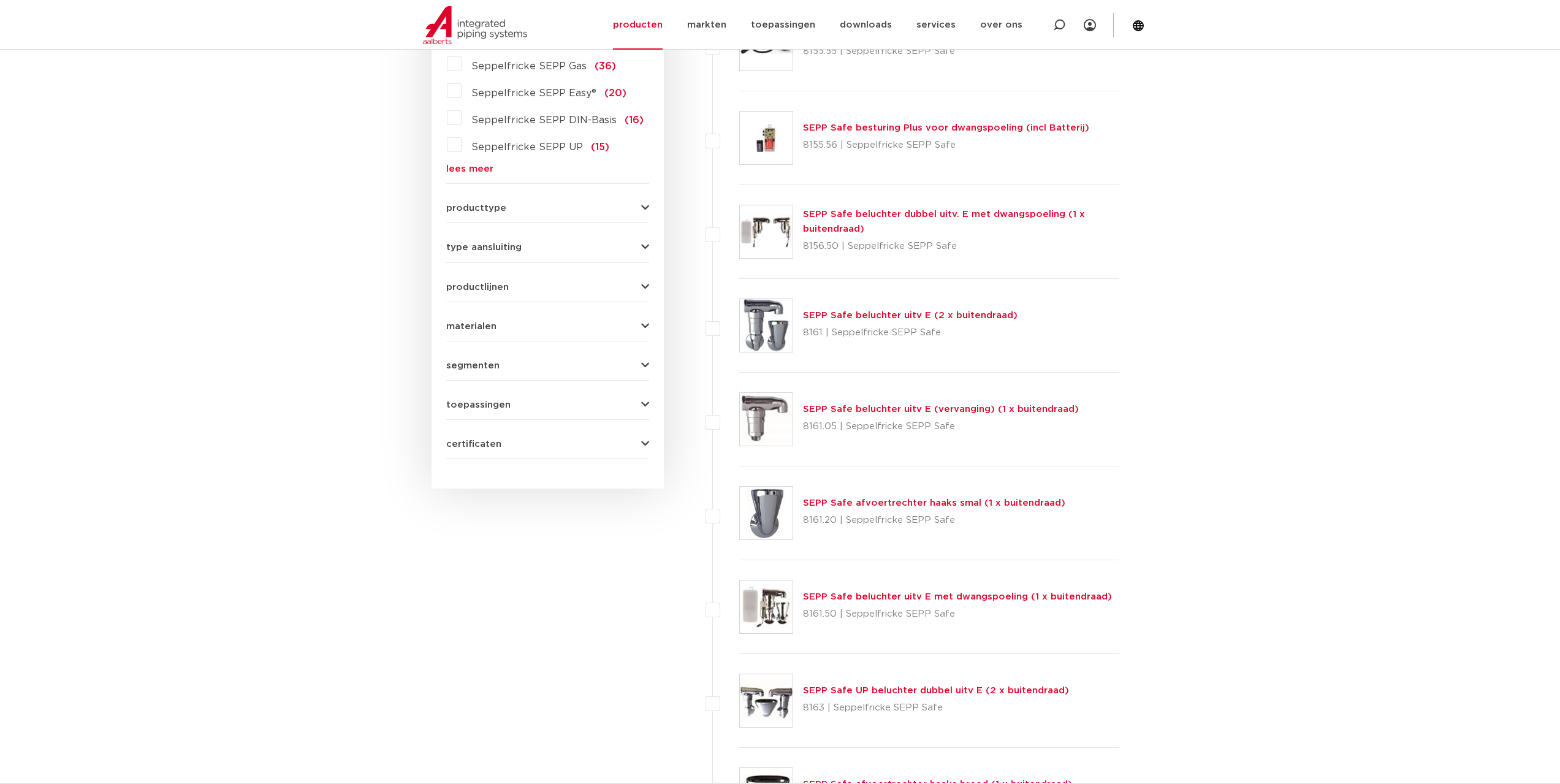
scroll to position [306, 0]
